Goal: Task Accomplishment & Management: Complete application form

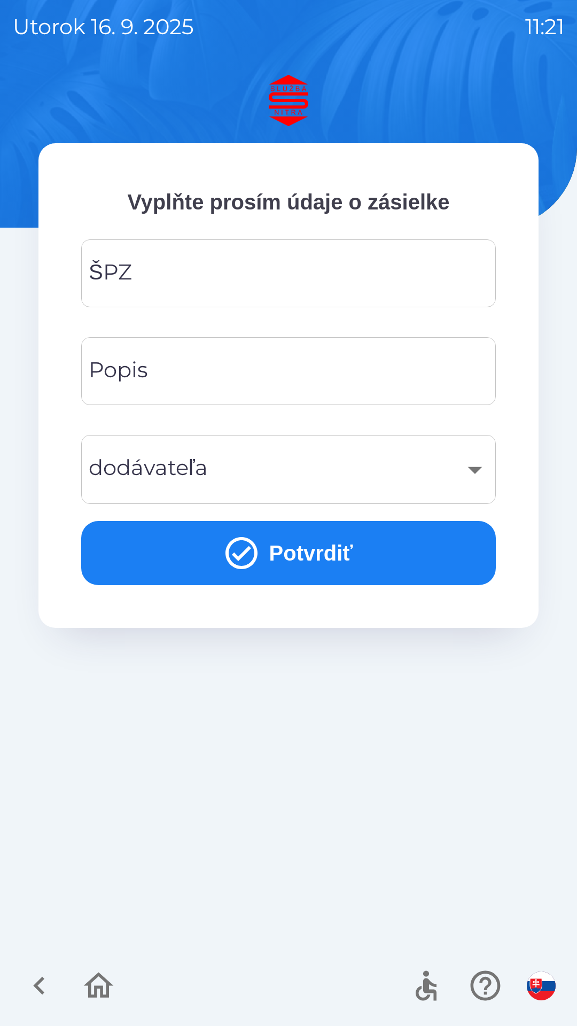
click at [261, 283] on input "ŠPZ" at bounding box center [288, 273] width 389 height 42
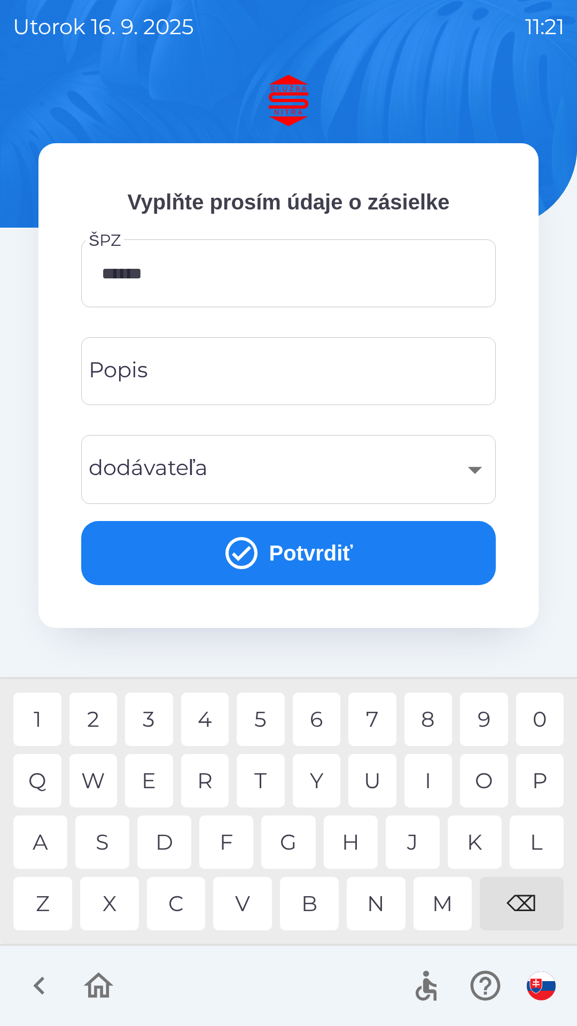
click at [409, 842] on div "J" at bounding box center [413, 842] width 54 height 53
type input "*******"
click at [259, 775] on div "T" at bounding box center [261, 780] width 48 height 53
click at [401, 489] on div "​" at bounding box center [288, 469] width 389 height 43
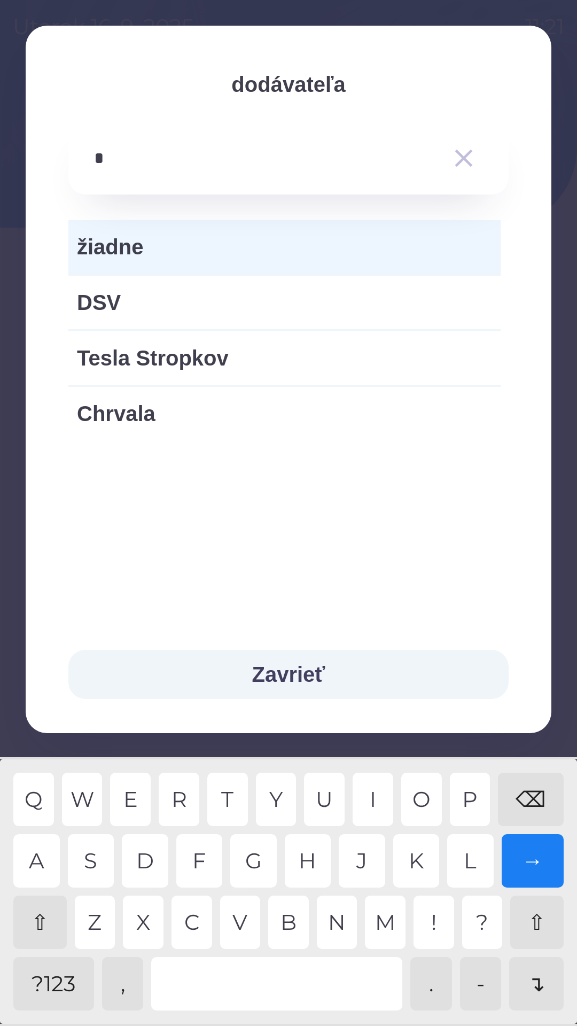
click at [234, 922] on div "V" at bounding box center [240, 922] width 41 height 53
click at [132, 794] on div "E" at bounding box center [130, 799] width 41 height 53
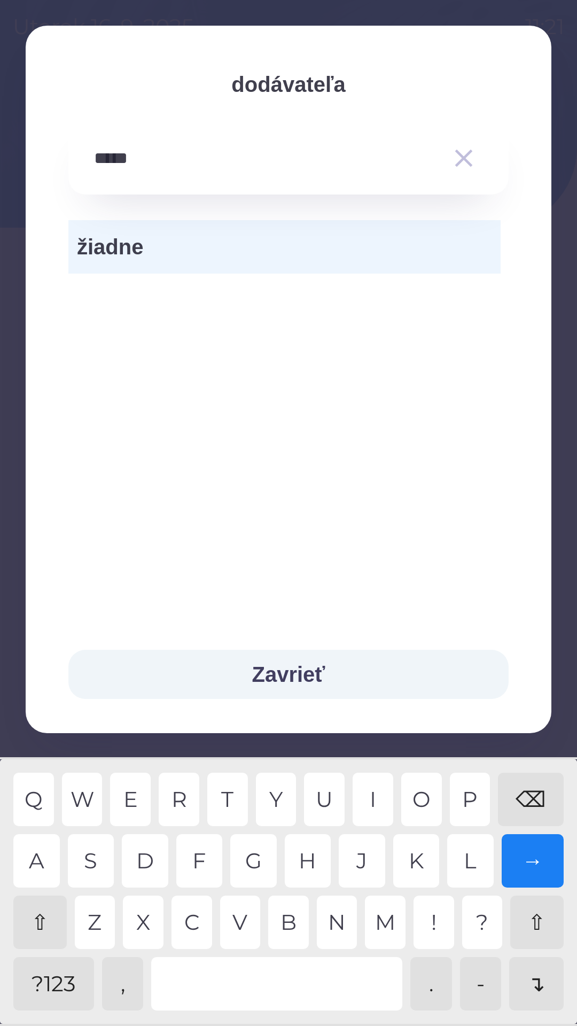
click at [136, 808] on div "E" at bounding box center [130, 799] width 41 height 53
type input "******"
click at [174, 793] on div "R" at bounding box center [179, 799] width 41 height 53
click at [311, 675] on button "Zavrieť" at bounding box center [288, 674] width 440 height 49
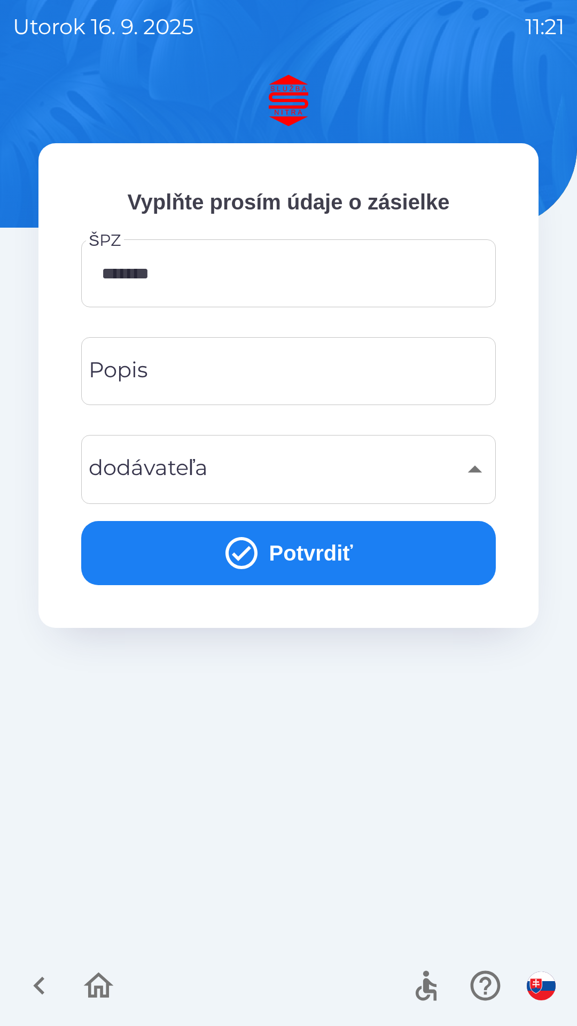
click at [316, 553] on button "Potvrdiť" at bounding box center [288, 553] width 415 height 64
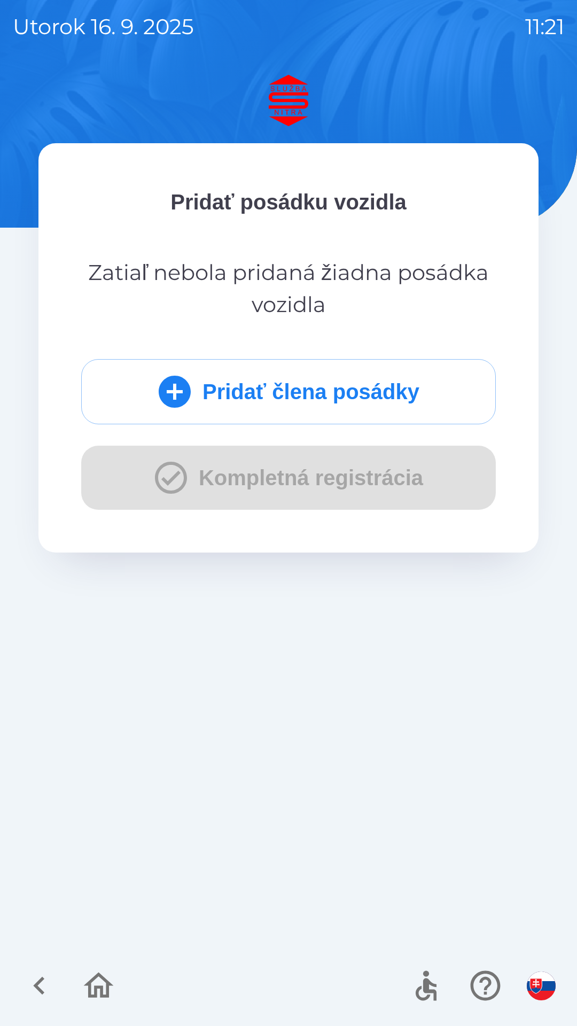
click at [363, 400] on button "Pridať člena posádky" at bounding box center [288, 391] width 415 height 65
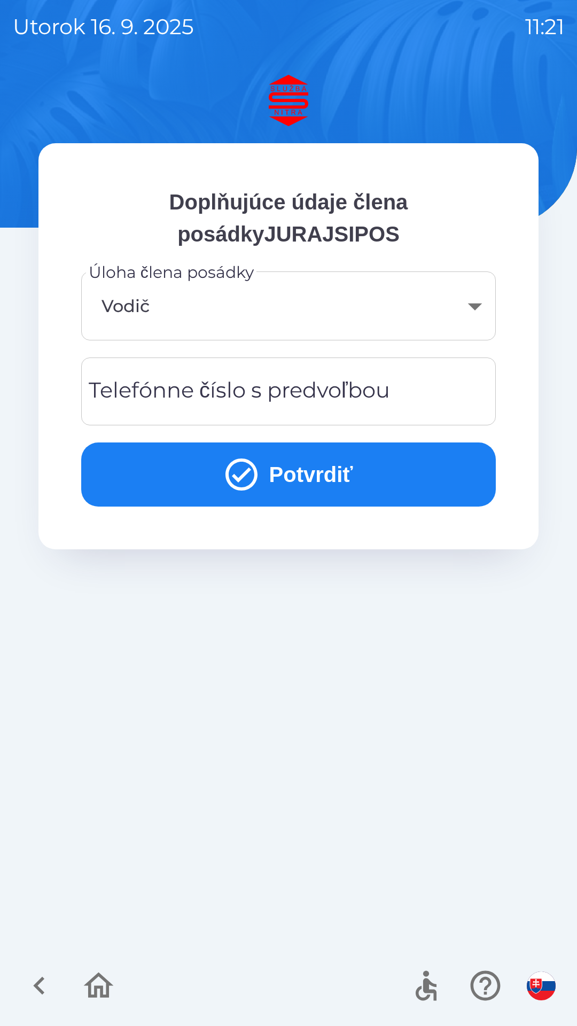
click at [328, 446] on button "Potvrdiť" at bounding box center [288, 475] width 415 height 64
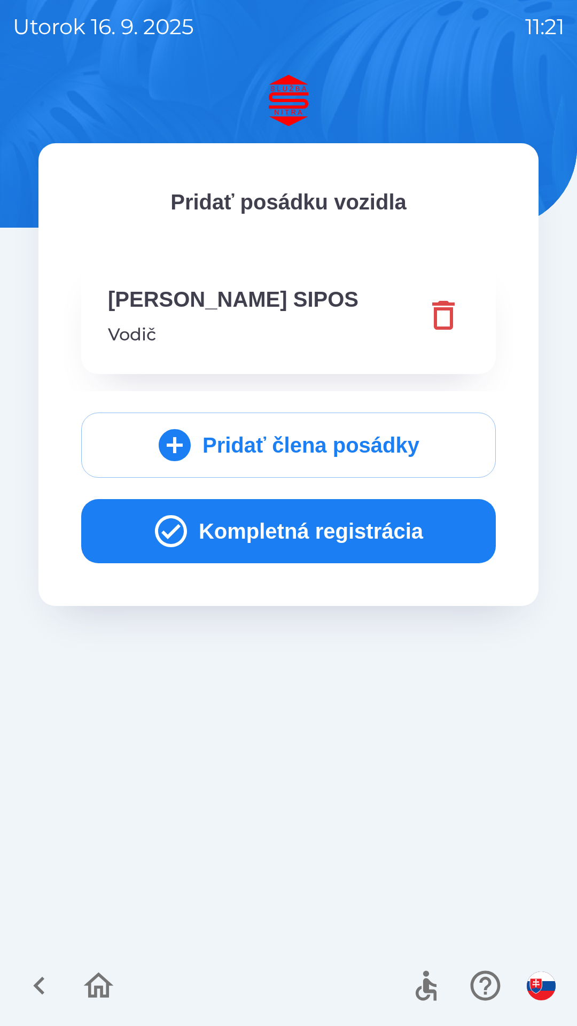
click at [331, 516] on button "Kompletná registrácia" at bounding box center [288, 531] width 415 height 64
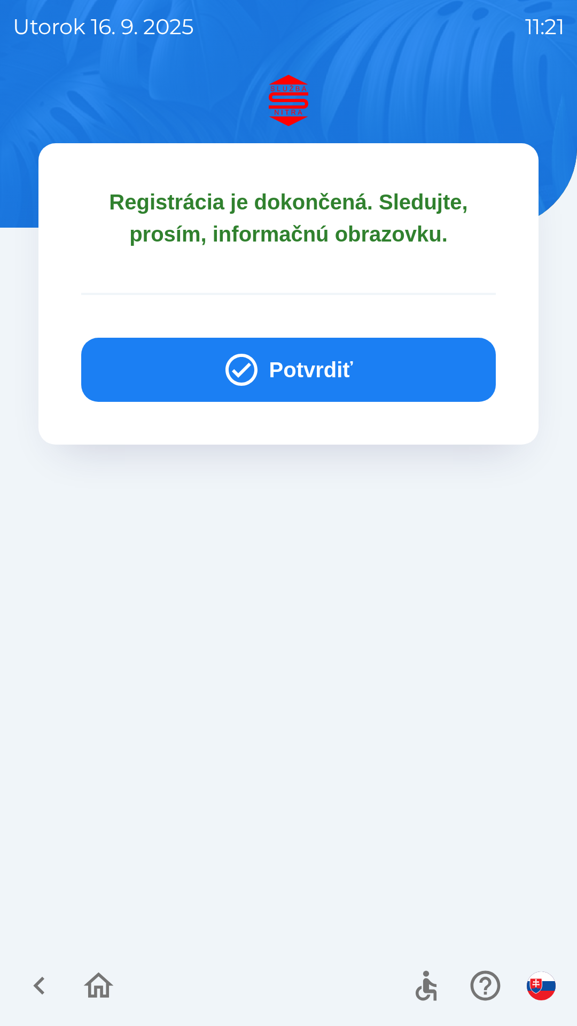
click at [331, 364] on button "Potvrdiť" at bounding box center [288, 370] width 415 height 64
